Goal: Task Accomplishment & Management: Use online tool/utility

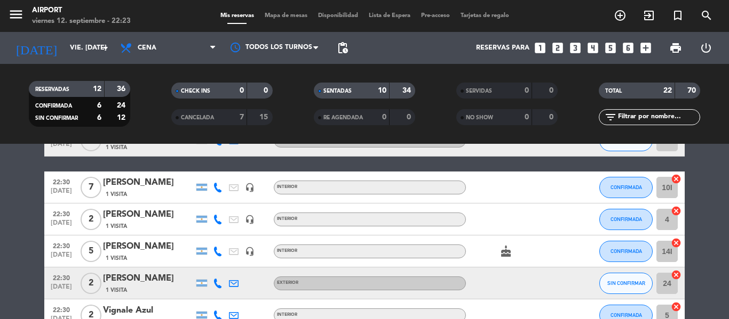
scroll to position [449, 0]
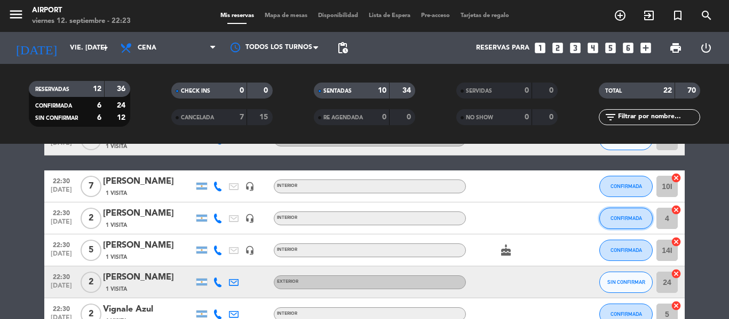
click at [612, 215] on span "CONFIRMADA" at bounding box center [625, 218] width 31 height 6
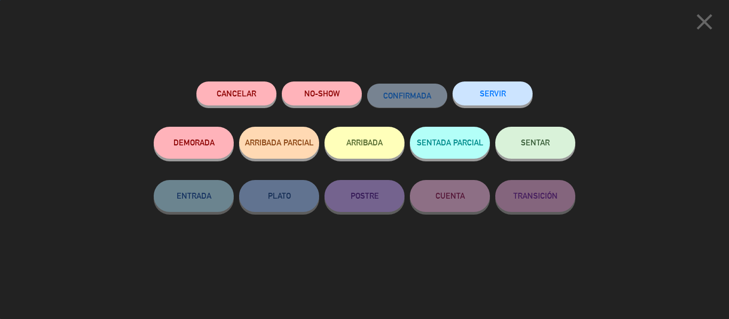
click at [540, 140] on span "SENTAR" at bounding box center [535, 142] width 29 height 9
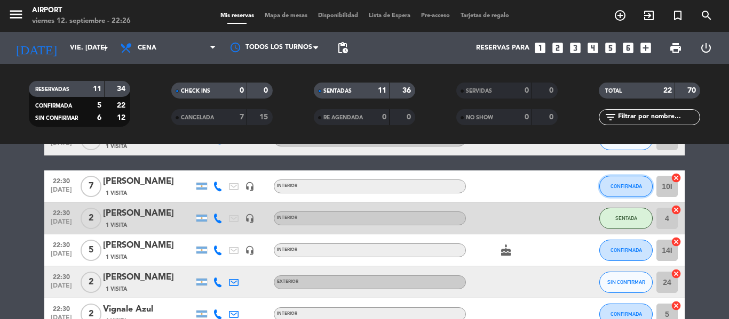
click at [620, 180] on button "CONFIRMADA" at bounding box center [625, 186] width 53 height 21
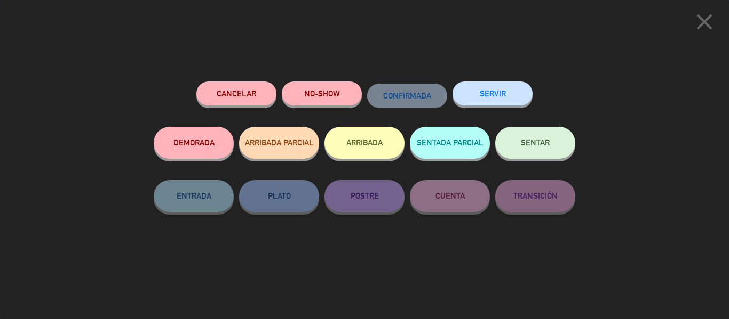
click at [541, 142] on span "SENTAR" at bounding box center [535, 142] width 29 height 9
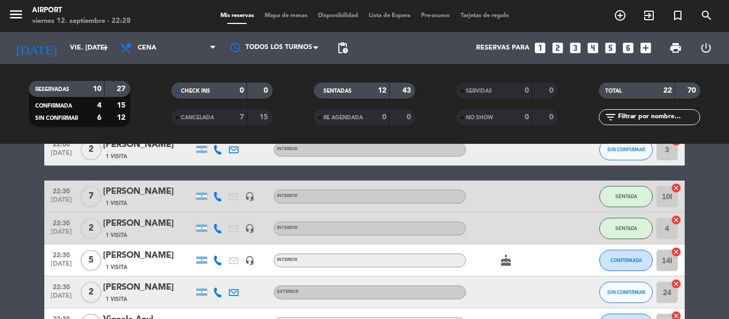
scroll to position [435, 0]
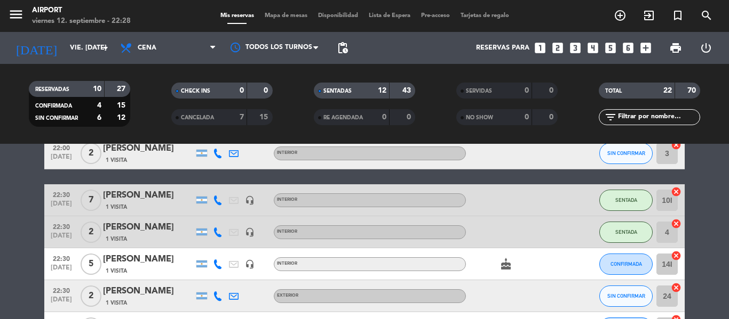
click at [219, 157] on icon at bounding box center [218, 154] width 10 height 10
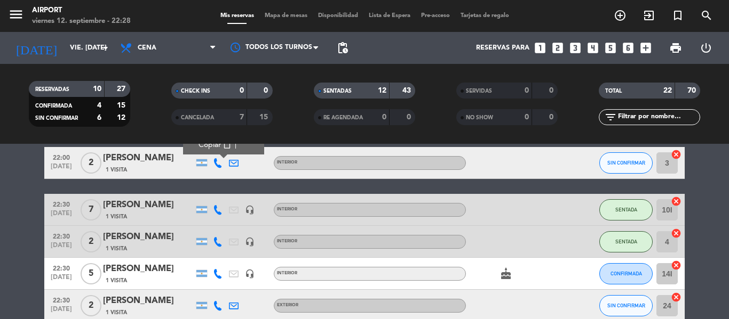
scroll to position [391, 0]
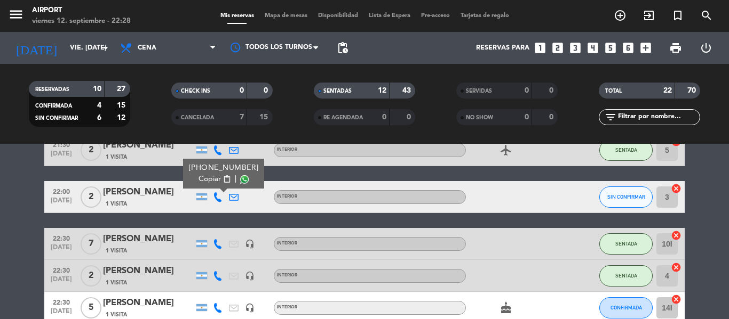
click at [214, 309] on icon at bounding box center [218, 308] width 10 height 10
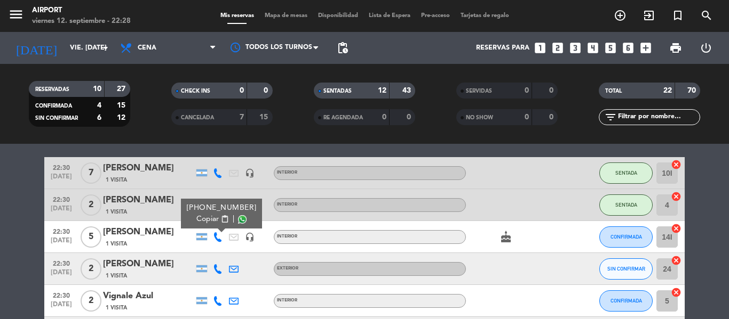
scroll to position [463, 0]
click at [510, 235] on icon "cake" at bounding box center [505, 236] width 13 height 13
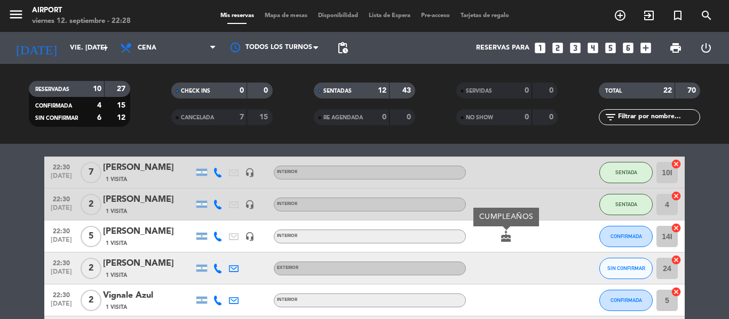
click at [477, 239] on div "cake CUMPLEAÑOS" at bounding box center [514, 236] width 96 height 31
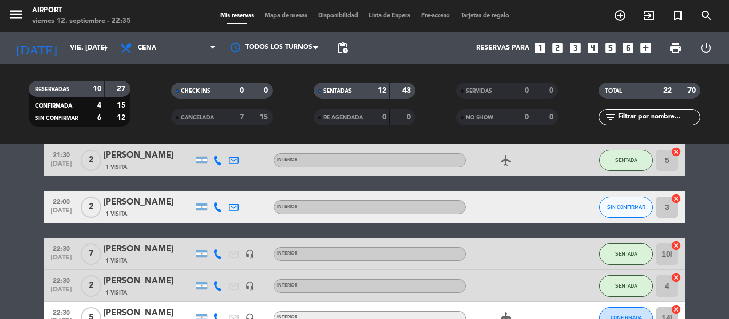
scroll to position [345, 0]
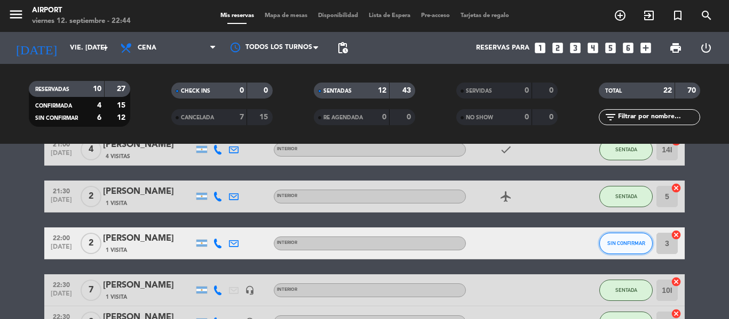
click at [614, 244] on span "SIN CONFIRMAR" at bounding box center [626, 244] width 38 height 6
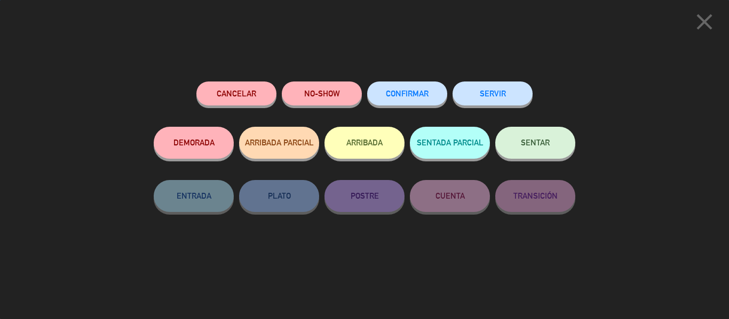
click at [539, 130] on button "SENTAR" at bounding box center [535, 143] width 80 height 32
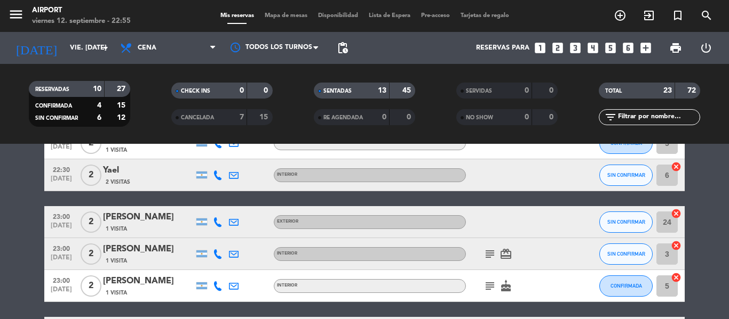
scroll to position [637, 0]
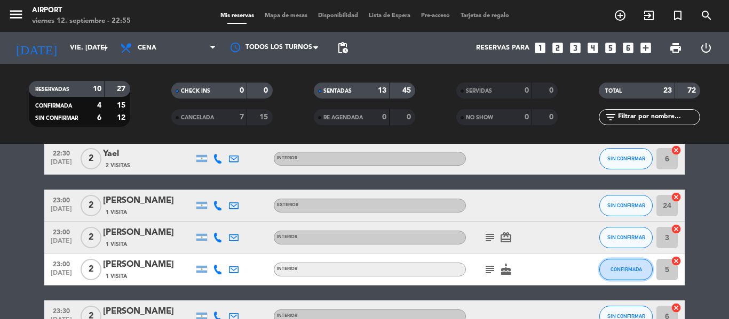
click at [619, 276] on button "CONFIRMADA" at bounding box center [625, 269] width 53 height 21
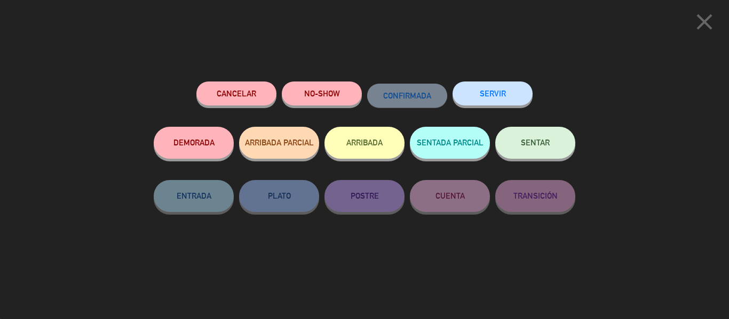
click at [526, 147] on span "SENTAR" at bounding box center [535, 142] width 29 height 9
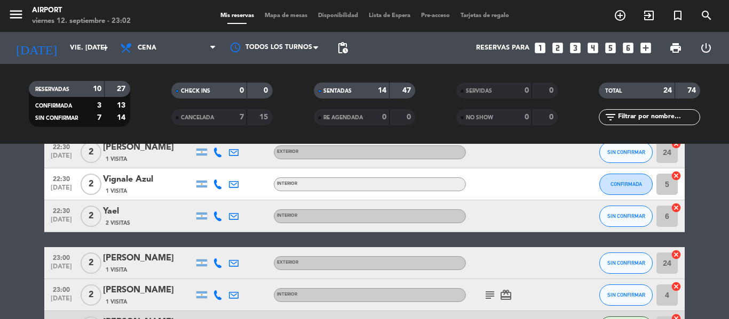
scroll to position [558, 0]
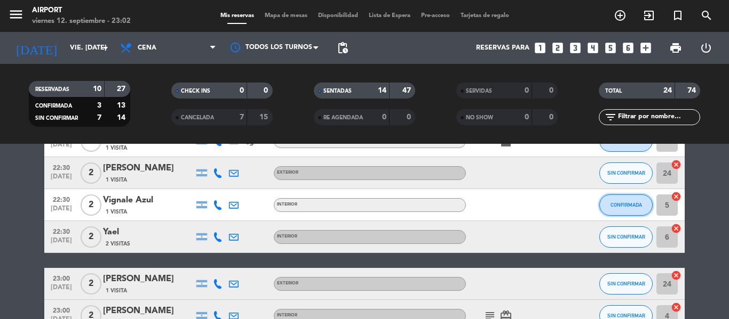
click at [622, 203] on span "CONFIRMADA" at bounding box center [625, 205] width 31 height 6
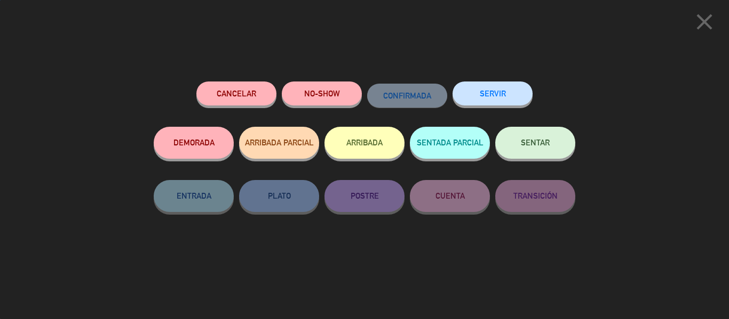
click at [540, 142] on span "SENTAR" at bounding box center [535, 142] width 29 height 9
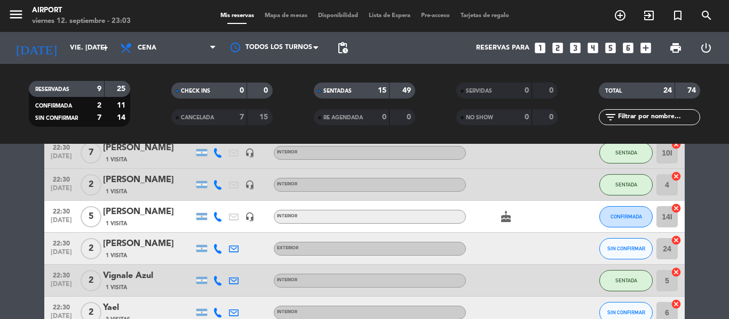
scroll to position [483, 0]
click at [610, 219] on span "CONFIRMADA" at bounding box center [625, 217] width 31 height 6
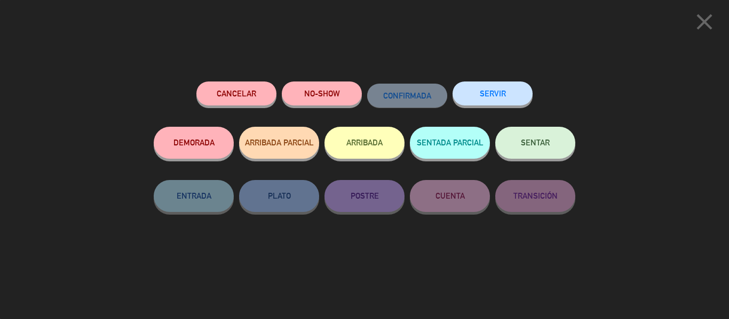
click at [537, 146] on span "SENTAR" at bounding box center [535, 142] width 29 height 9
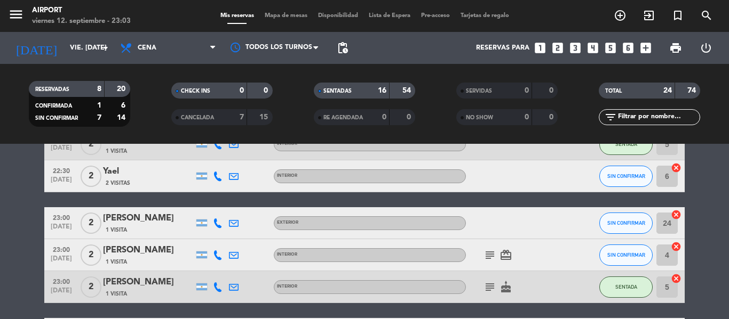
scroll to position [619, 0]
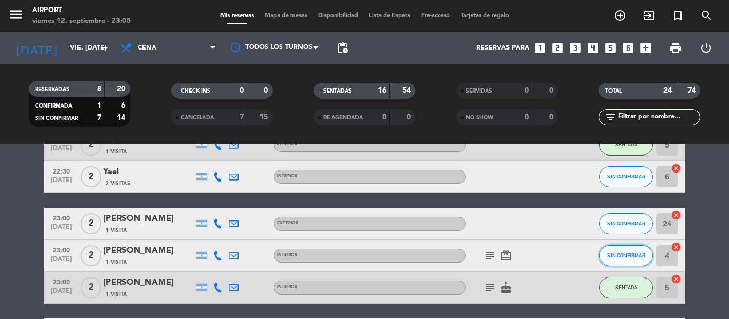
click at [613, 256] on span "SIN CONFIRMAR" at bounding box center [626, 256] width 38 height 6
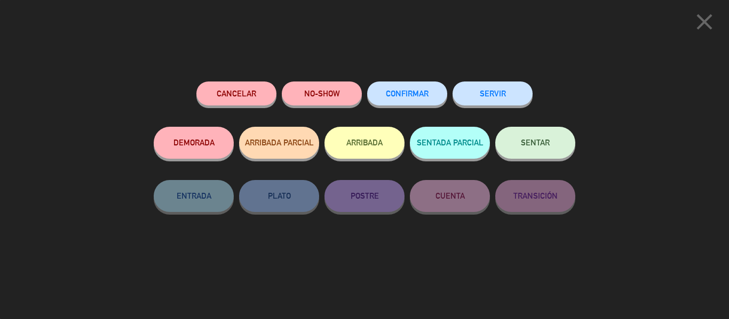
click at [533, 135] on button "SENTAR" at bounding box center [535, 143] width 80 height 32
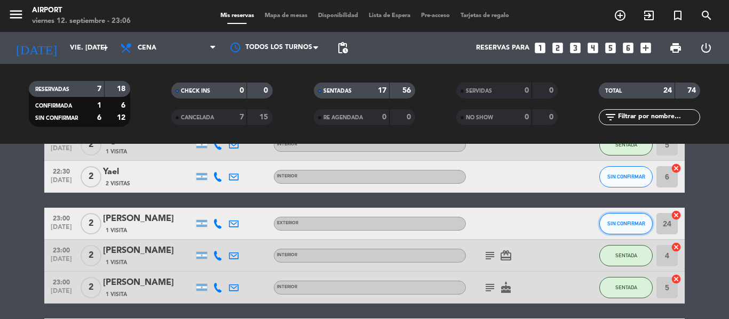
click at [612, 224] on span "SIN CONFIRMAR" at bounding box center [626, 224] width 38 height 6
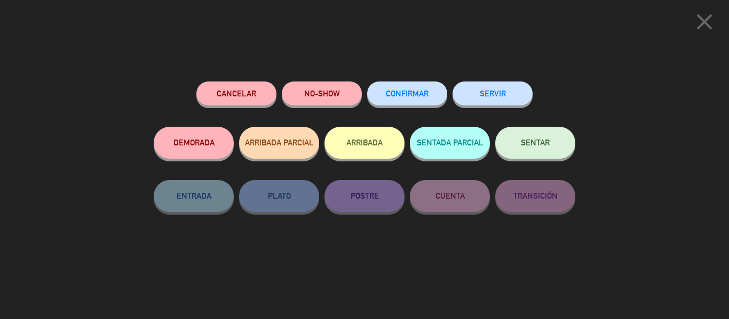
click at [531, 137] on button "SENTAR" at bounding box center [535, 143] width 80 height 32
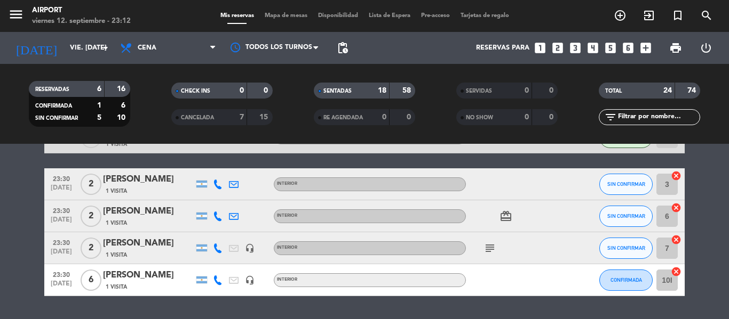
scroll to position [769, 0]
